Goal: Task Accomplishment & Management: Complete application form

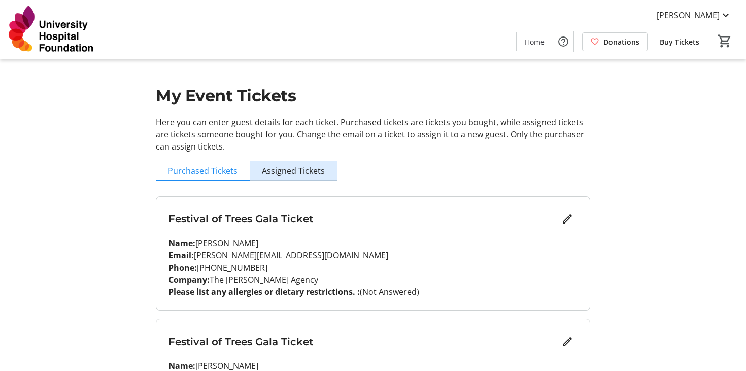
click at [303, 175] on span "Assigned Tickets" at bounding box center [293, 171] width 63 height 8
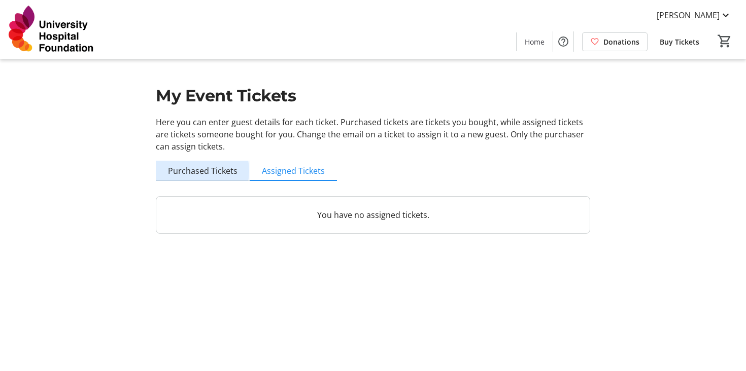
click at [192, 171] on span "Purchased Tickets" at bounding box center [203, 171] width 70 height 8
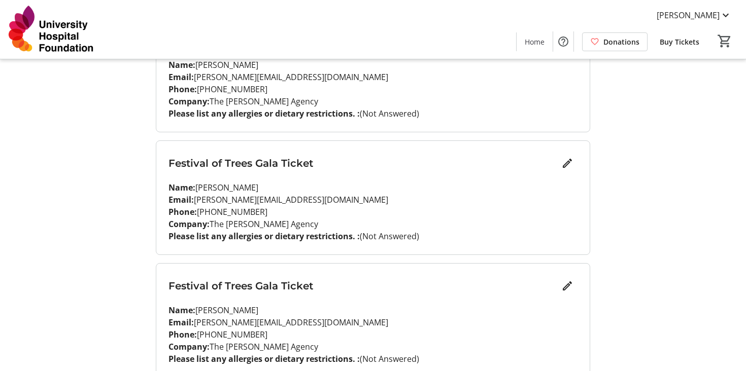
scroll to position [183, 0]
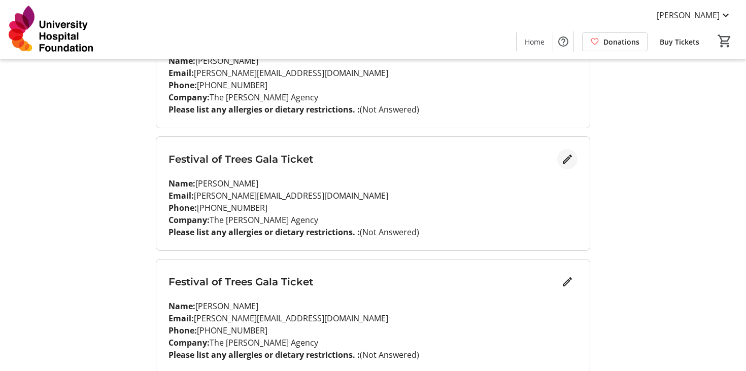
click at [568, 156] on mat-icon "Edit" at bounding box center [567, 159] width 12 height 12
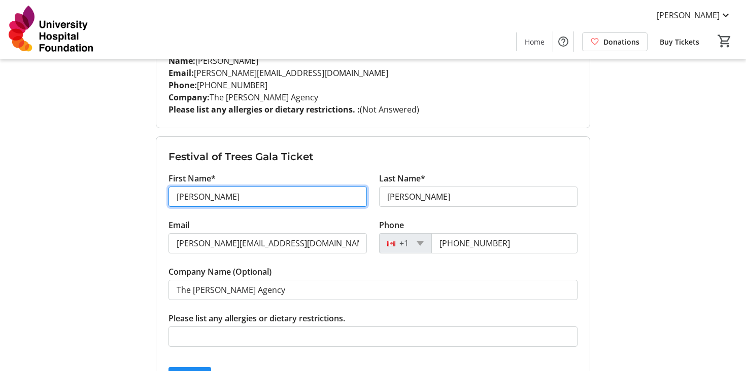
drag, startPoint x: 246, startPoint y: 194, endPoint x: 138, endPoint y: 192, distance: 107.1
click at [138, 192] on div "My Event Tickets Here you can enter guest details for each ticket. Purchased ti…" at bounding box center [373, 374] width 670 height 1115
type input "[PERSON_NAME]"
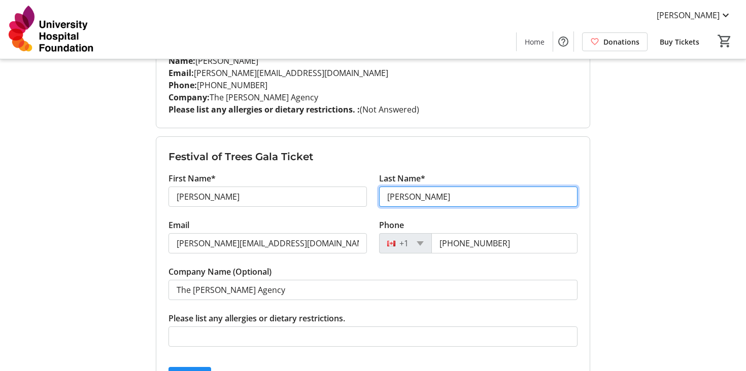
type input "[PERSON_NAME]"
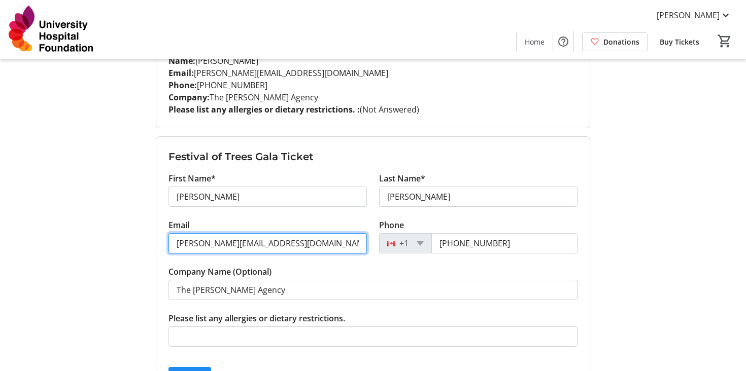
drag, startPoint x: 280, startPoint y: 243, endPoint x: 120, endPoint y: 241, distance: 160.3
click at [121, 241] on div "My Event Tickets Here you can enter guest details for each ticket. Purchased ti…" at bounding box center [373, 374] width 670 height 1115
paste input "[PERSON_NAME][EMAIL_ADDRESS][PERSON_NAME][PERSON_NAME][DOMAIN_NAME]"
type input "[PERSON_NAME][EMAIL_ADDRESS][PERSON_NAME][PERSON_NAME][DOMAIN_NAME]"
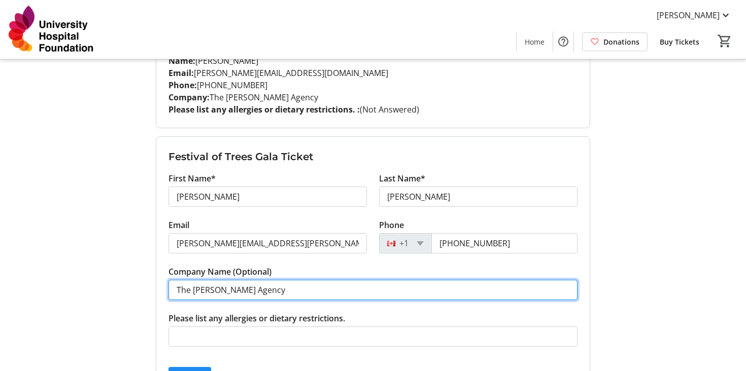
drag, startPoint x: 254, startPoint y: 292, endPoint x: 126, endPoint y: 283, distance: 127.7
click at [131, 285] on div "My Event Tickets Here you can enter guest details for each ticket. Purchased ti…" at bounding box center [373, 374] width 670 height 1115
type input "[PERSON_NAME][GEOGRAPHIC_DATA]"
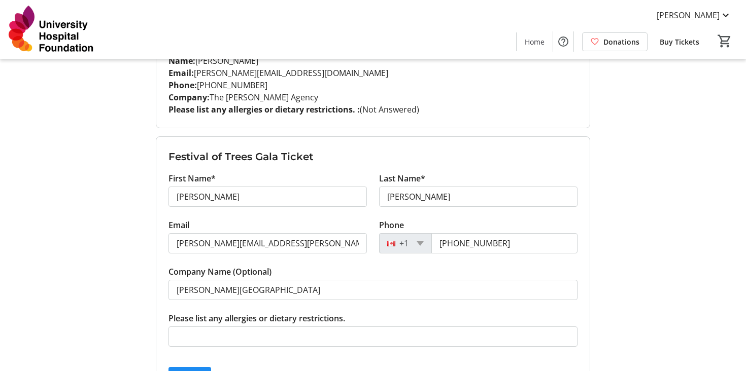
click at [53, 288] on div "My Event Tickets Here you can enter guest details for each ticket. Purchased ti…" at bounding box center [373, 374] width 670 height 1115
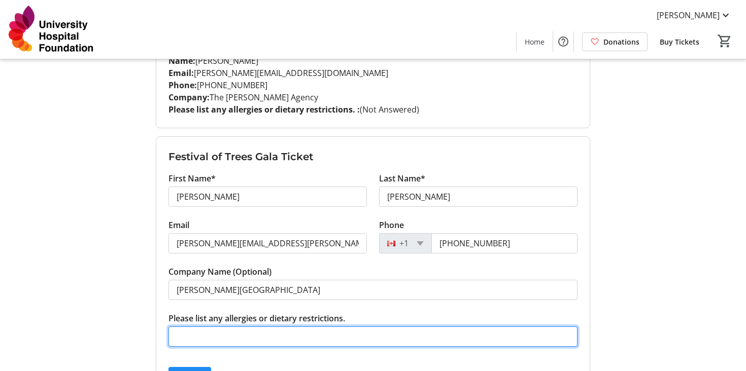
click at [209, 332] on input "Please list any allergies or dietary restrictions." at bounding box center [372, 337] width 409 height 20
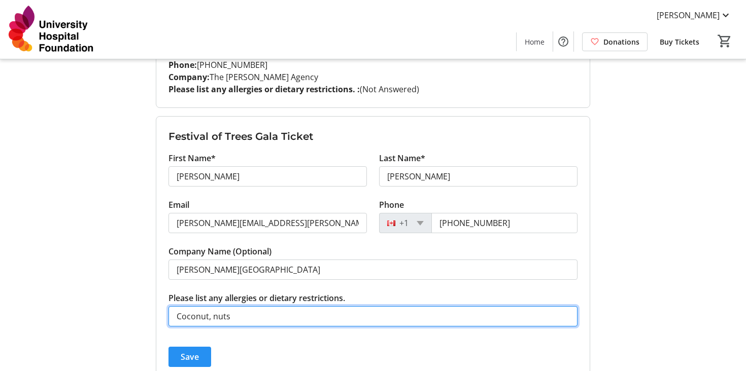
type input "Coconut, nuts"
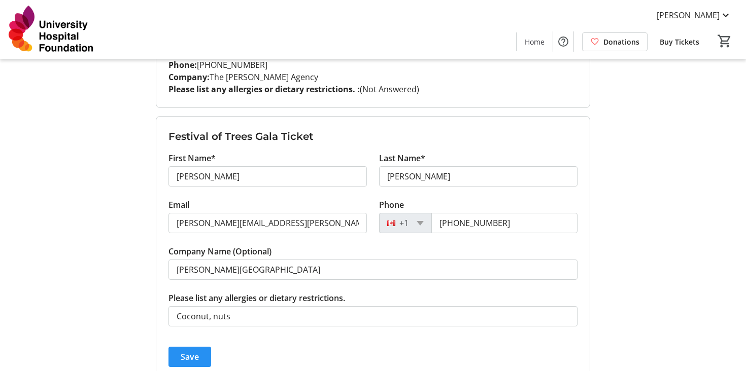
click at [195, 347] on span "submit" at bounding box center [189, 357] width 43 height 24
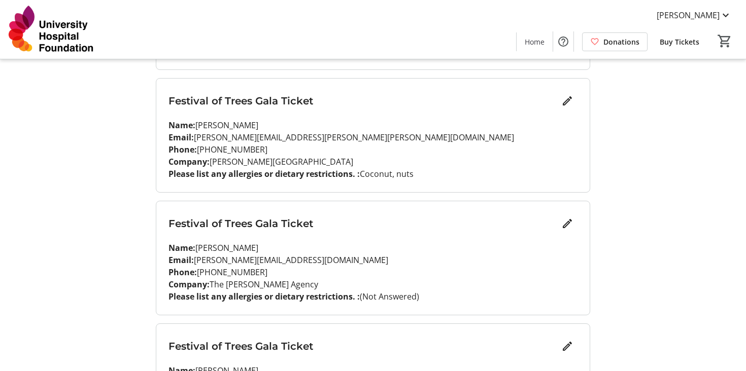
scroll to position [241, 0]
click at [565, 219] on mat-icon "Edit" at bounding box center [567, 223] width 12 height 12
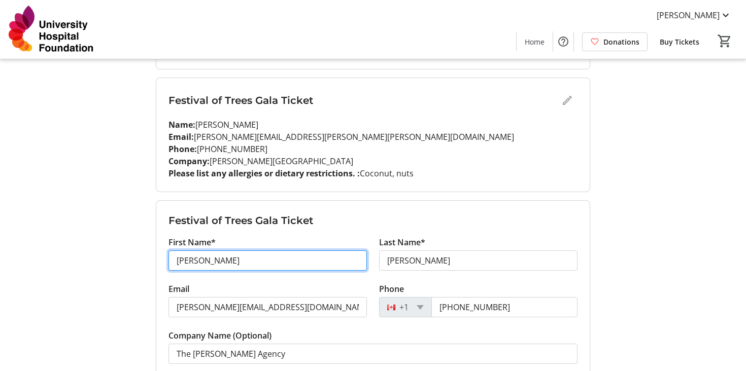
drag, startPoint x: 138, startPoint y: 259, endPoint x: 129, endPoint y: 259, distance: 9.1
click at [129, 259] on div "My Event Tickets Here you can enter guest details for each ticket. Purchased ti…" at bounding box center [373, 316] width 670 height 1115
type input "[PERSON_NAME]"
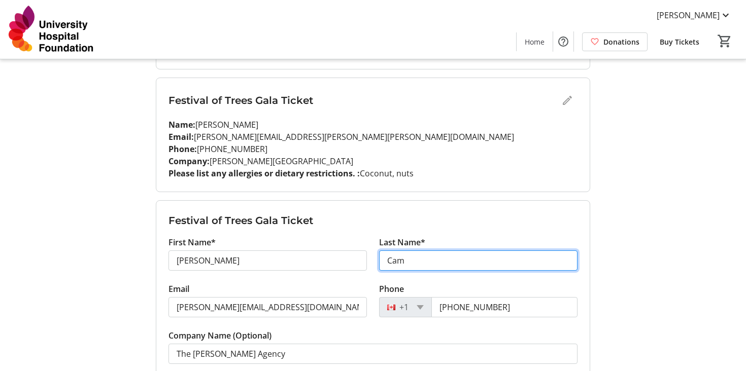
type input "[PERSON_NAME]"
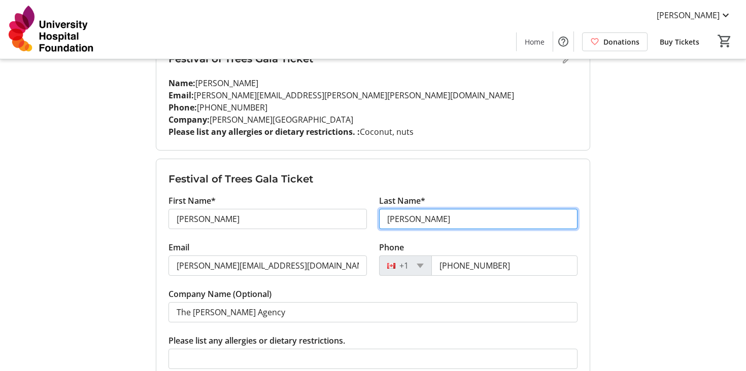
scroll to position [287, 0]
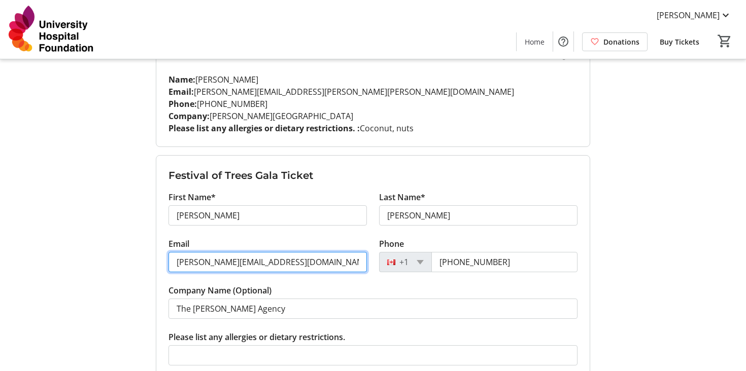
drag, startPoint x: 290, startPoint y: 262, endPoint x: 105, endPoint y: 241, distance: 186.3
click at [105, 241] on div "My Event Tickets Here you can enter guest details for each ticket. Purchased ti…" at bounding box center [373, 270] width 670 height 1115
paste input "[PERSON_NAME].[PERSON_NAME]@[PERSON_NAME]"
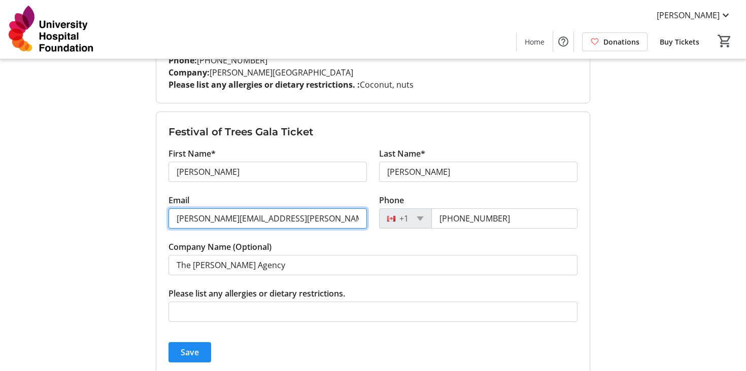
scroll to position [341, 0]
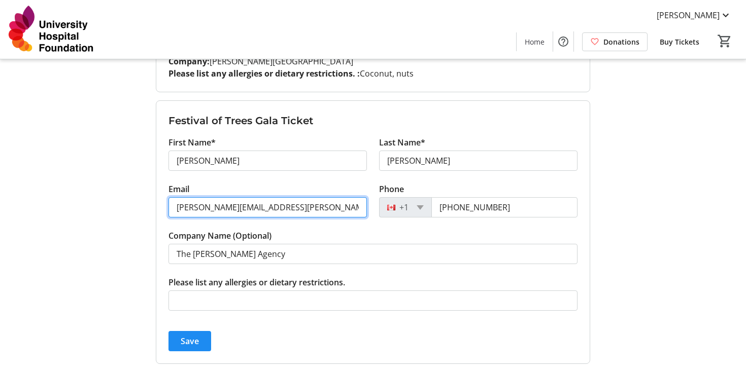
type input "[PERSON_NAME][EMAIL_ADDRESS][PERSON_NAME][PERSON_NAME][DOMAIN_NAME]"
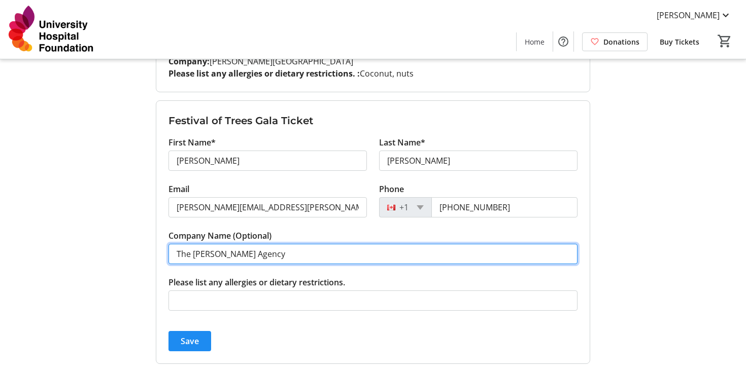
drag, startPoint x: 257, startPoint y: 259, endPoint x: 125, endPoint y: 247, distance: 133.0
click at [140, 254] on div "My Event Tickets Here you can enter guest details for each ticket. Purchased ti…" at bounding box center [373, 216] width 670 height 1115
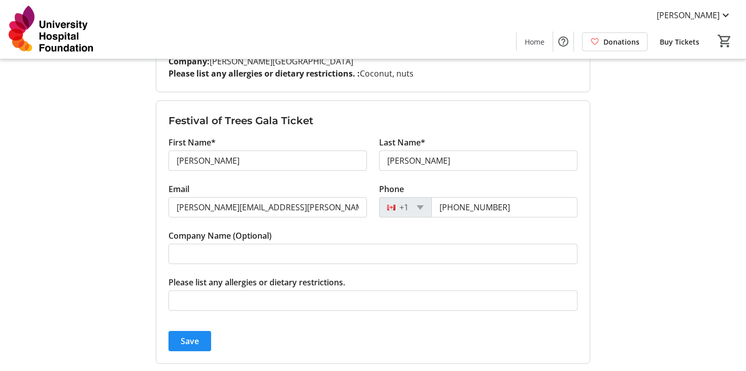
click at [113, 259] on div "My Event Tickets Here you can enter guest details for each ticket. Purchased ti…" at bounding box center [373, 216] width 670 height 1115
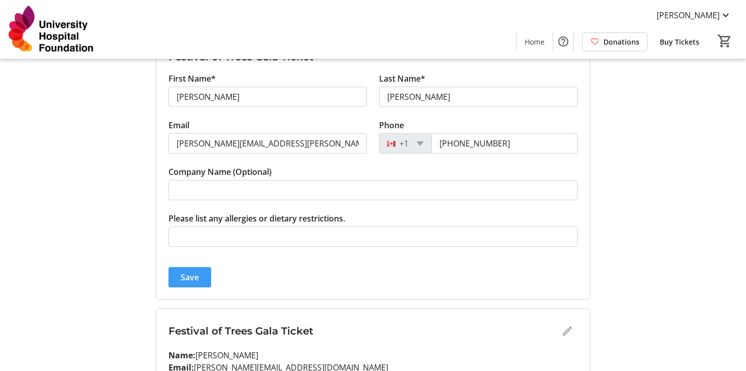
click at [182, 271] on span "Save" at bounding box center [190, 277] width 18 height 12
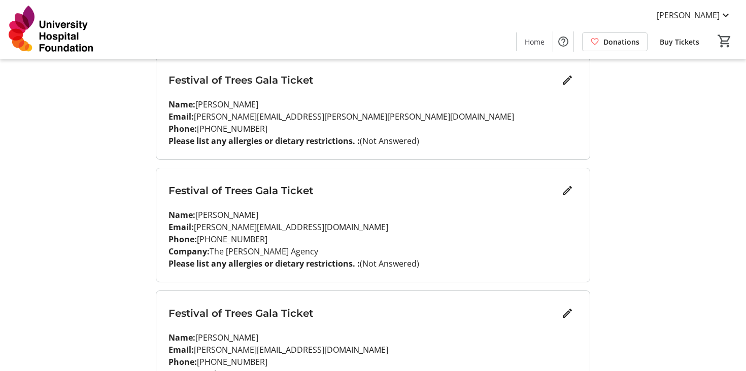
scroll to position [392, 0]
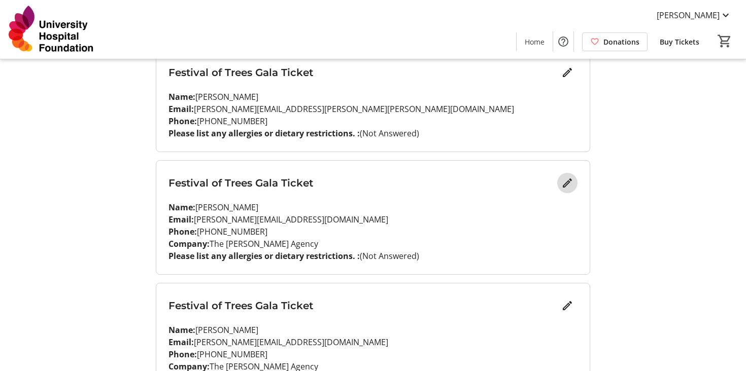
click at [569, 182] on mat-icon "Edit" at bounding box center [567, 183] width 12 height 12
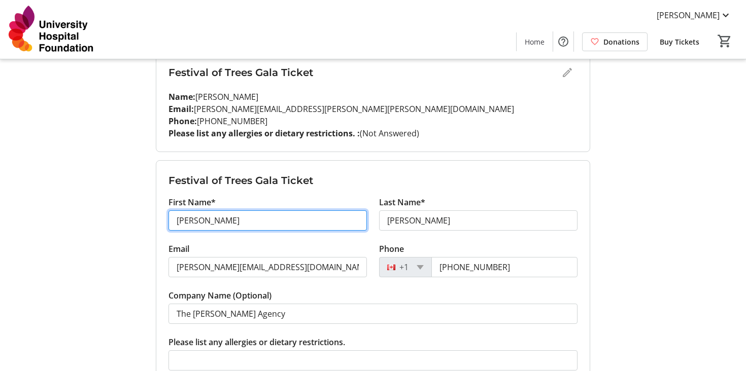
drag, startPoint x: 211, startPoint y: 224, endPoint x: 114, endPoint y: 207, distance: 98.3
click at [120, 211] on div "My Event Tickets Here you can enter guest details for each ticket. Purchased ti…" at bounding box center [373, 159] width 670 height 1102
type input "[PERSON_NAME]"
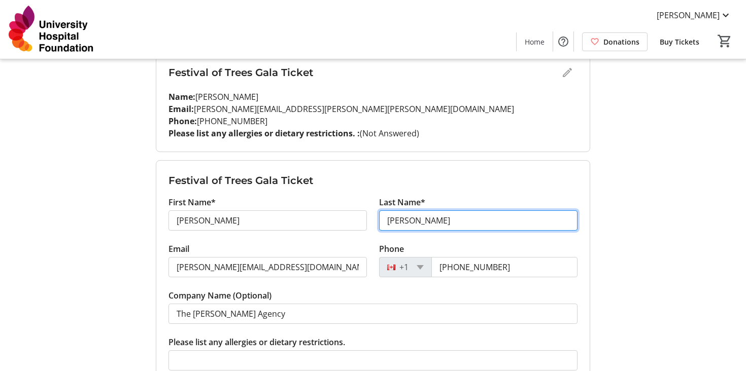
type input "[PERSON_NAME]"
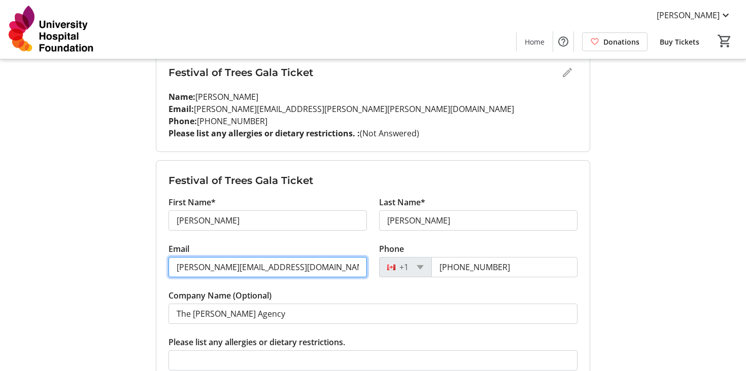
drag, startPoint x: 284, startPoint y: 269, endPoint x: 165, endPoint y: 259, distance: 119.1
click at [165, 259] on div "Email [PERSON_NAME][EMAIL_ADDRESS][DOMAIN_NAME]" at bounding box center [267, 266] width 211 height 47
paste input "[EMAIL_ADDRESS][DOMAIN_NAME]"
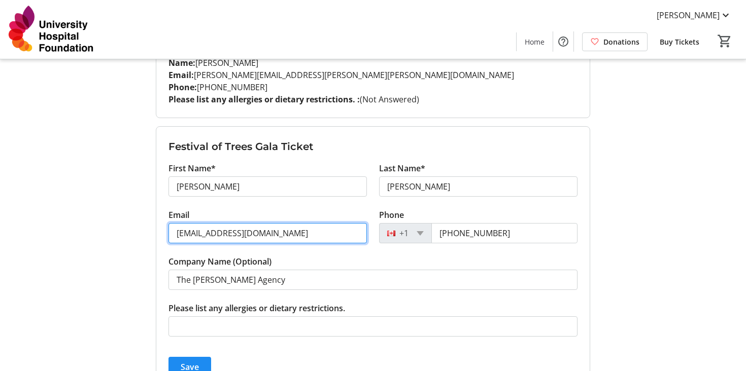
scroll to position [430, 0]
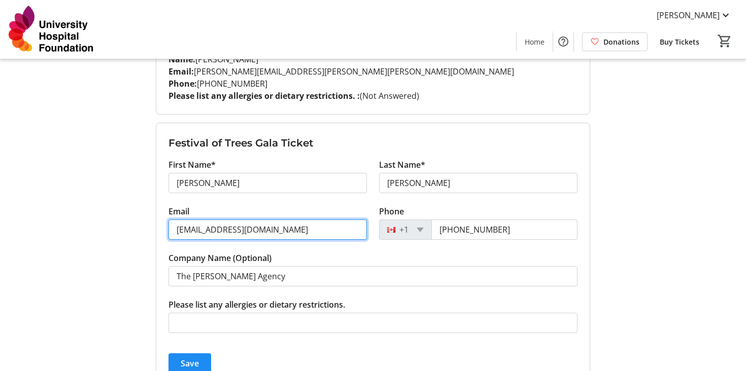
type input "[EMAIL_ADDRESS][DOMAIN_NAME]"
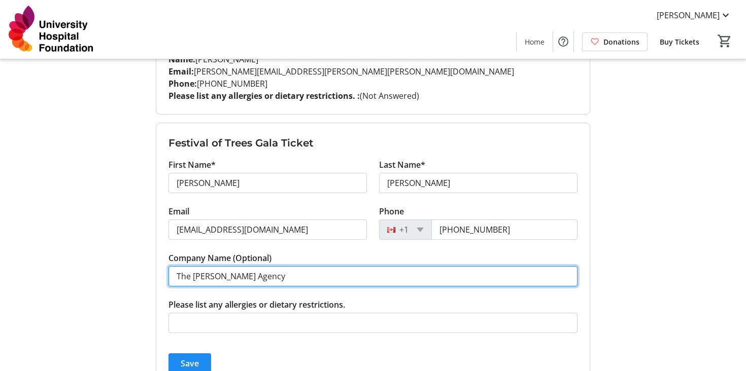
drag, startPoint x: 202, startPoint y: 275, endPoint x: 113, endPoint y: 260, distance: 90.6
click at [120, 263] on div "My Event Tickets Here you can enter guest details for each ticket. Purchased ti…" at bounding box center [373, 121] width 670 height 1102
type input "YMCA of [GEOGRAPHIC_DATA]"
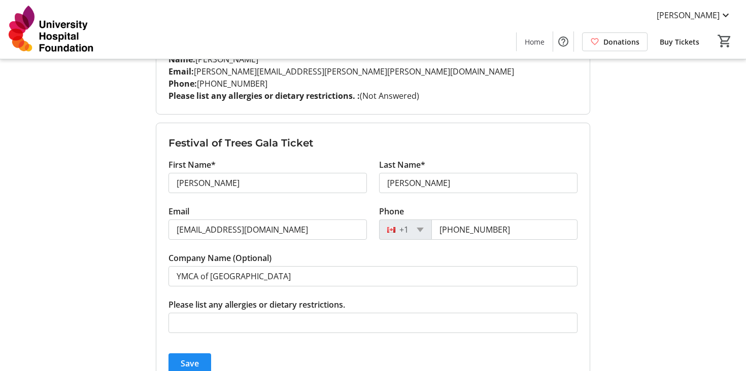
click at [127, 221] on div "My Event Tickets Here you can enter guest details for each ticket. Purchased ti…" at bounding box center [373, 121] width 670 height 1102
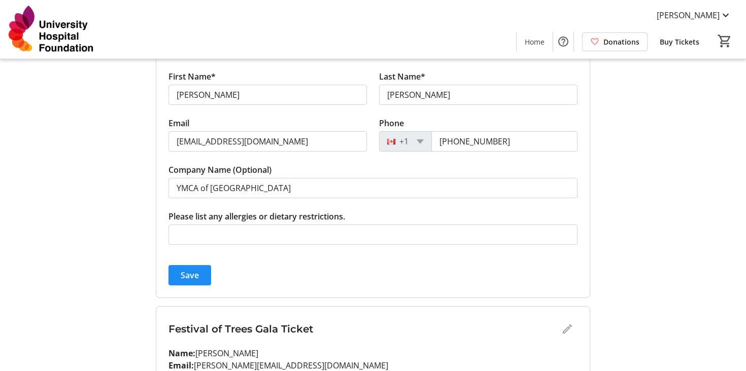
scroll to position [530, 0]
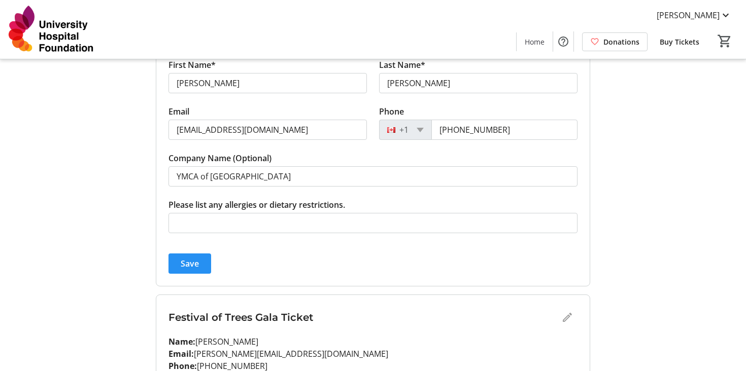
click at [196, 254] on span "submit" at bounding box center [189, 264] width 43 height 24
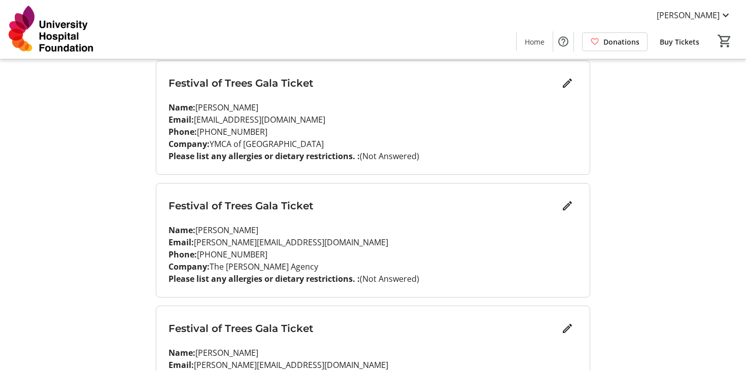
scroll to position [493, 0]
click at [570, 204] on mat-icon "Edit" at bounding box center [567, 205] width 12 height 12
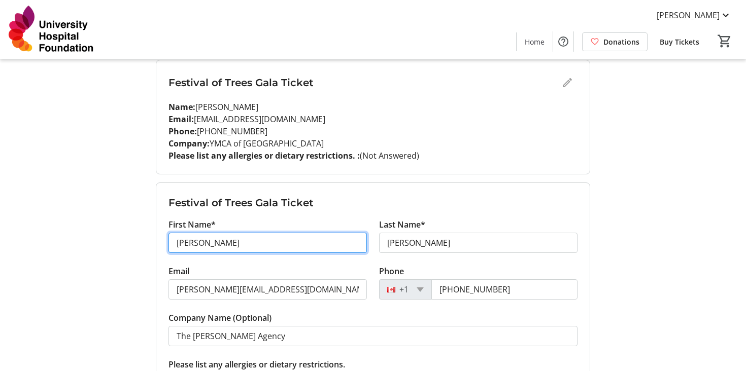
drag, startPoint x: 198, startPoint y: 244, endPoint x: 132, endPoint y: 233, distance: 66.9
click at [142, 235] on div "My Event Tickets Here you can enter guest details for each ticket. Purchased ti…" at bounding box center [373, 58] width 670 height 1102
type input "[PERSON_NAME]"
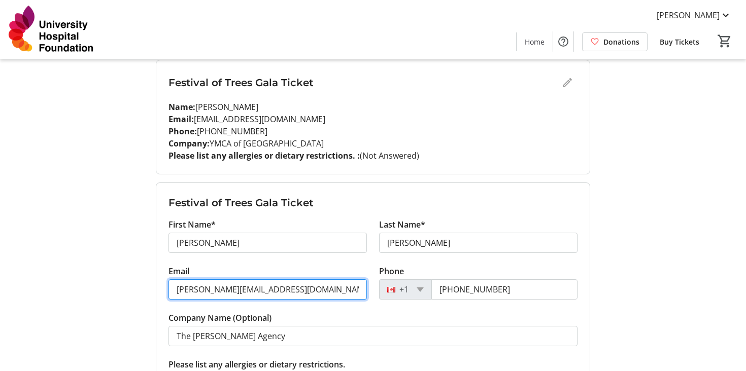
drag, startPoint x: 285, startPoint y: 293, endPoint x: 72, endPoint y: 248, distance: 218.4
click at [85, 252] on div "My Event Tickets Here you can enter guest details for each ticket. Purchased ti…" at bounding box center [373, 58] width 670 height 1102
paste input "[PERSON_NAME][EMAIL_ADDRESS][DOMAIN_NAME]"
type input "[PERSON_NAME][EMAIL_ADDRESS][DOMAIN_NAME]"
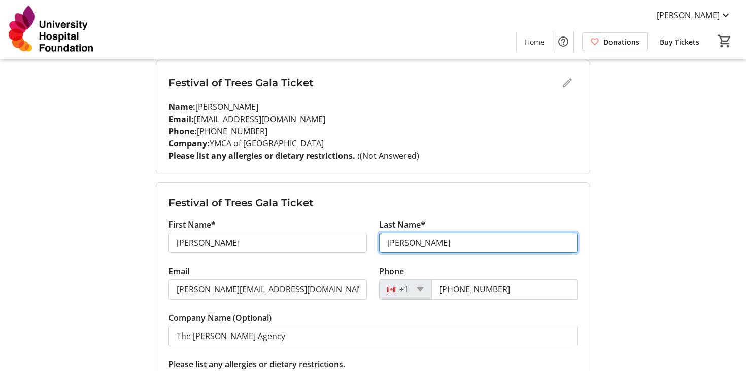
drag, startPoint x: 417, startPoint y: 242, endPoint x: 364, endPoint y: 236, distance: 53.6
click at [368, 238] on div "First Name* [PERSON_NAME] Last Name* [PERSON_NAME]" at bounding box center [372, 242] width 421 height 47
type input "[PERSON_NAME]"
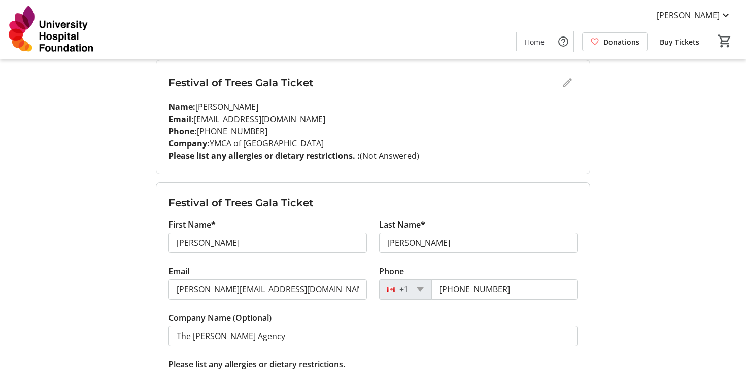
click at [100, 266] on div "My Event Tickets Here you can enter guest details for each ticket. Purchased ti…" at bounding box center [373, 58] width 670 height 1102
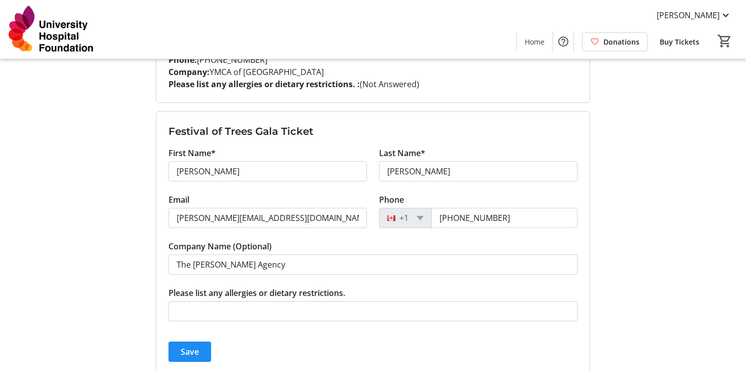
scroll to position [577, 0]
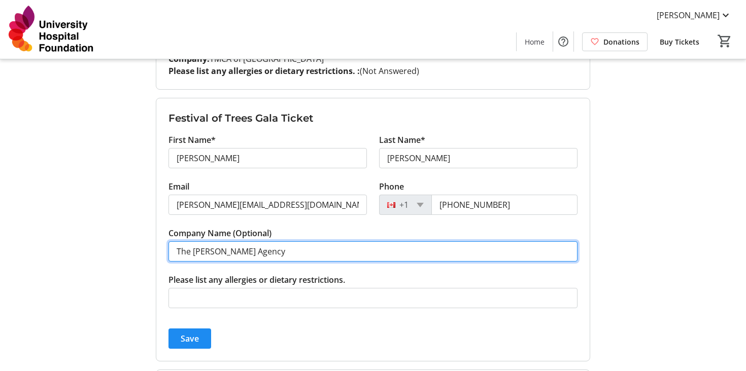
drag, startPoint x: 259, startPoint y: 253, endPoint x: 134, endPoint y: 241, distance: 124.8
type input "City of [GEOGRAPHIC_DATA]"
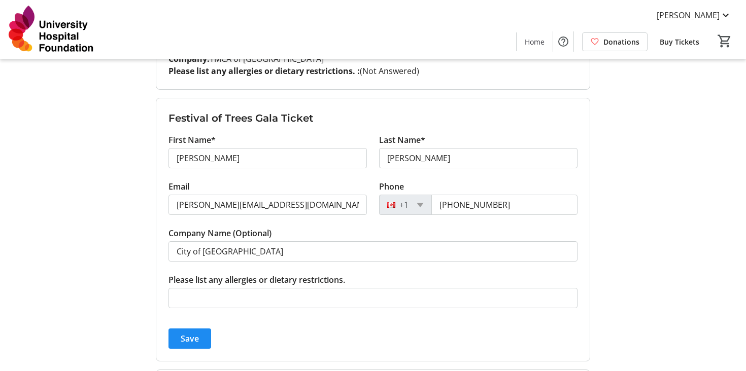
click at [185, 337] on span "Save" at bounding box center [190, 339] width 18 height 12
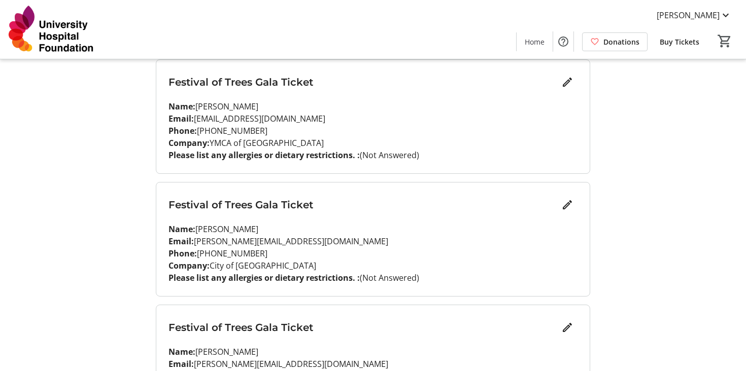
scroll to position [582, 0]
